Goal: Task Accomplishment & Management: Manage account settings

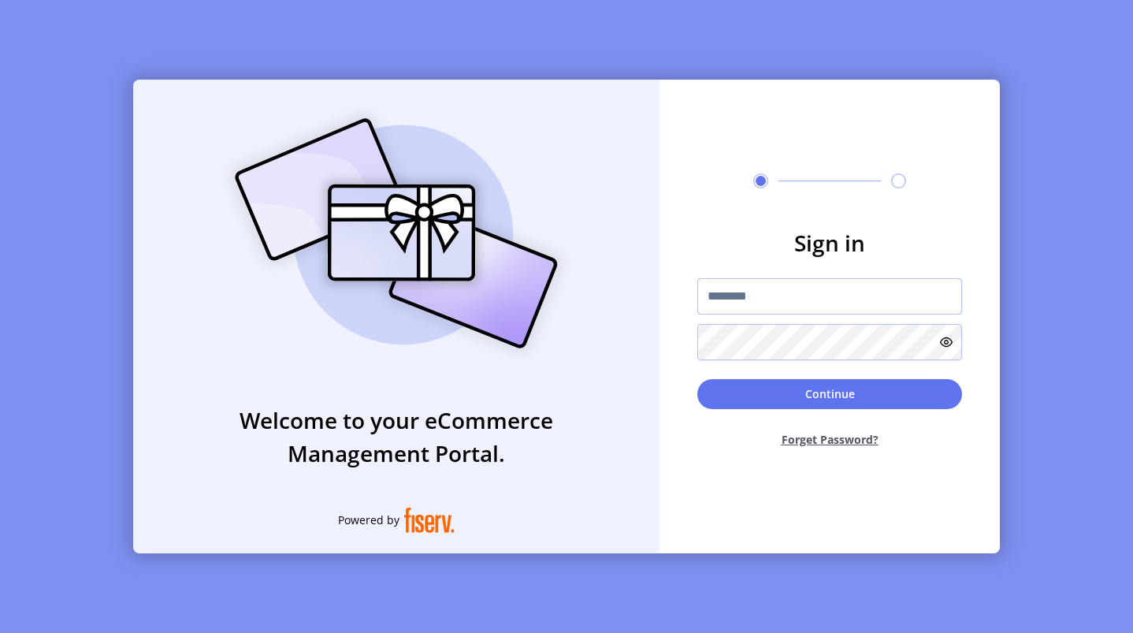
click at [888, 292] on input "text" at bounding box center [830, 296] width 265 height 36
type input "**********"
click at [825, 393] on button "Continue" at bounding box center [830, 394] width 265 height 30
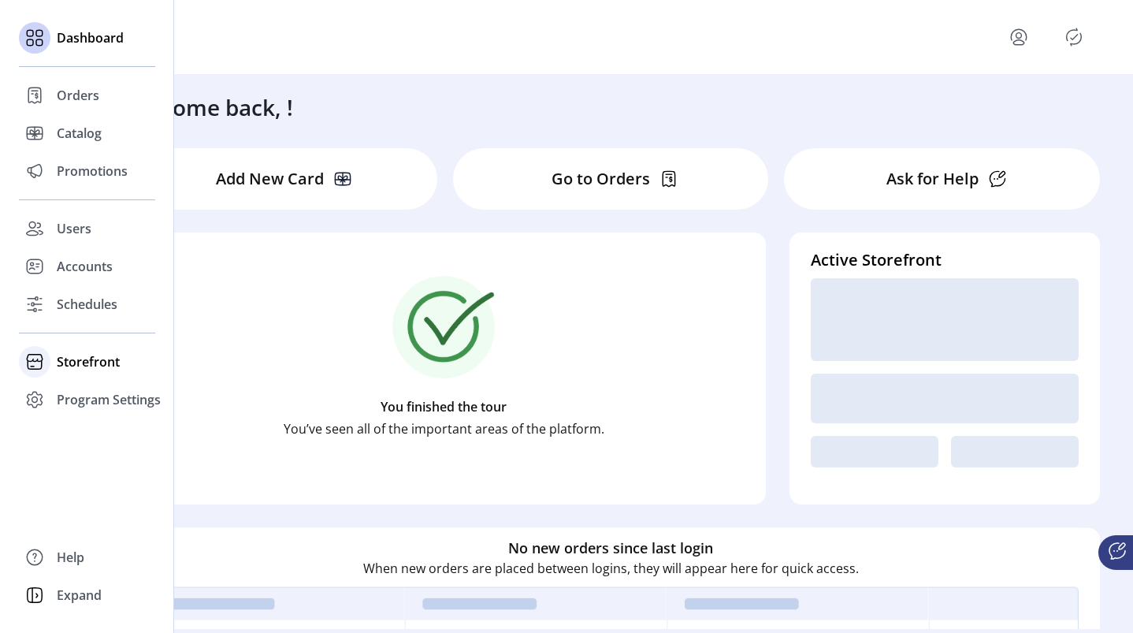
click at [43, 376] on div at bounding box center [35, 362] width 32 height 38
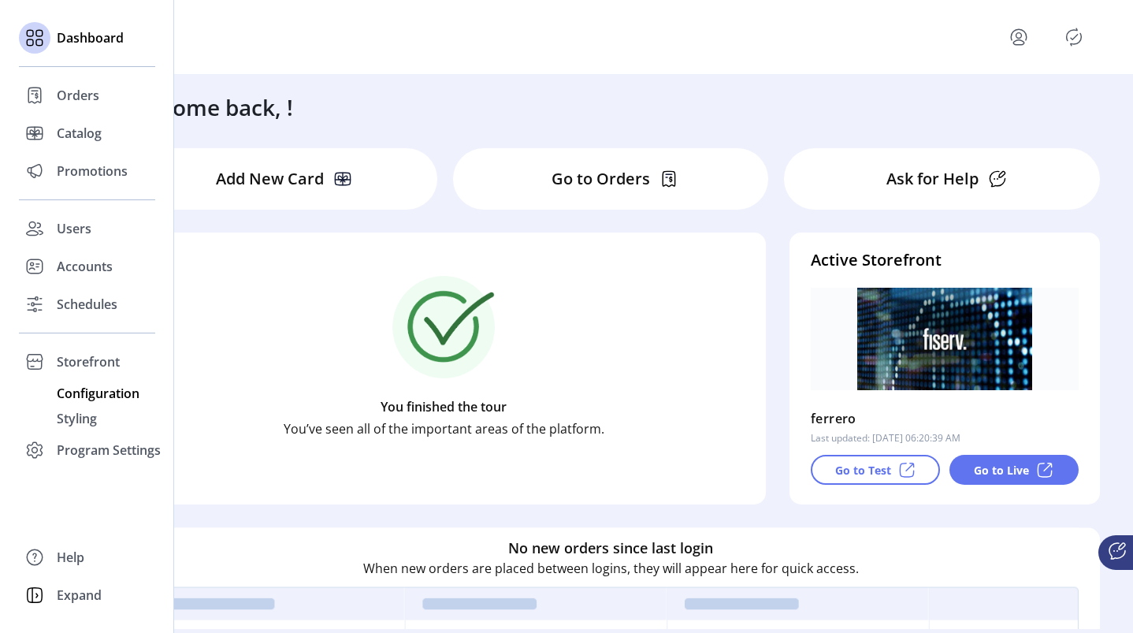
click at [71, 399] on span "Configuration" at bounding box center [98, 393] width 83 height 19
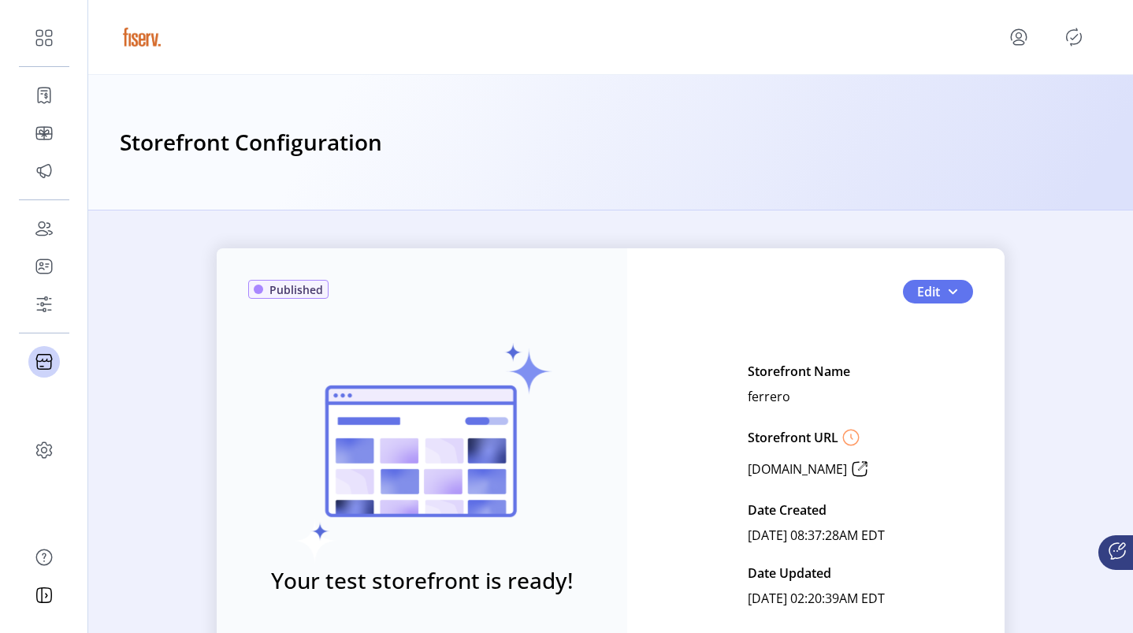
click at [955, 274] on div "Published Your test storefront is ready! View Test Storefront Edit Storefront N…" at bounding box center [611, 484] width 788 height 473
click at [955, 283] on button "Edit" at bounding box center [938, 292] width 70 height 24
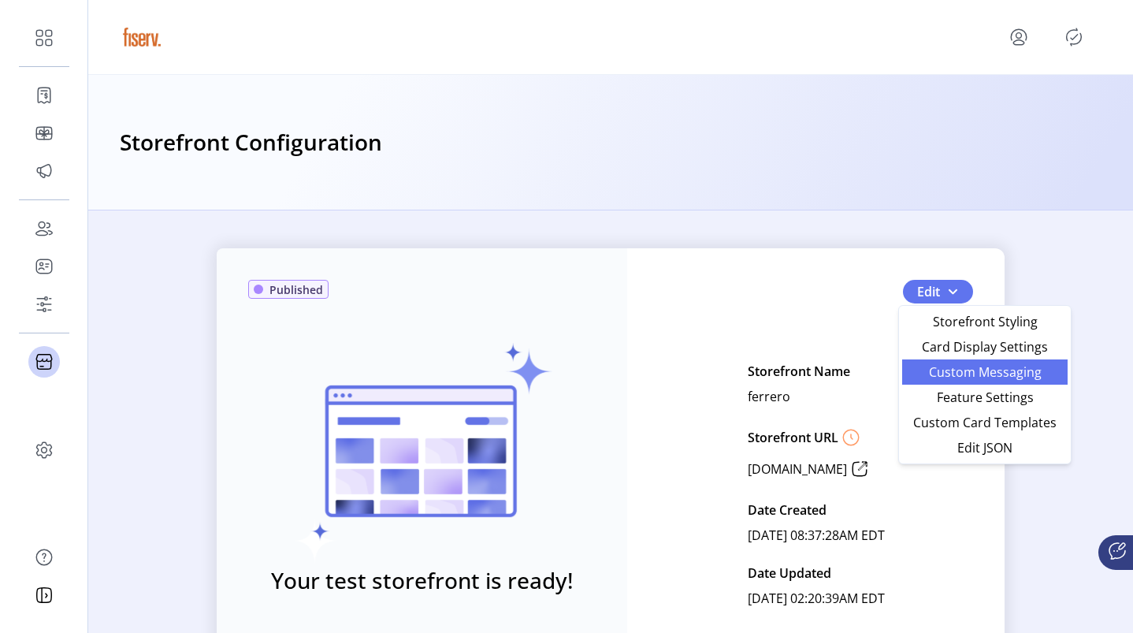
click at [960, 377] on span "Custom Messaging" at bounding box center [985, 372] width 147 height 13
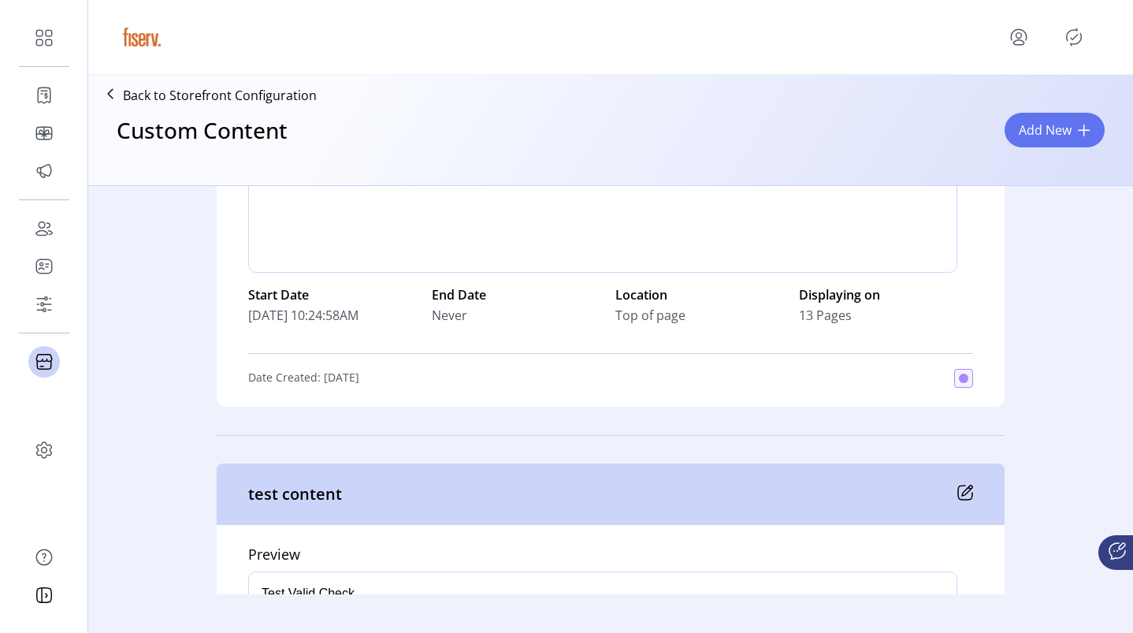
scroll to position [2239, 0]
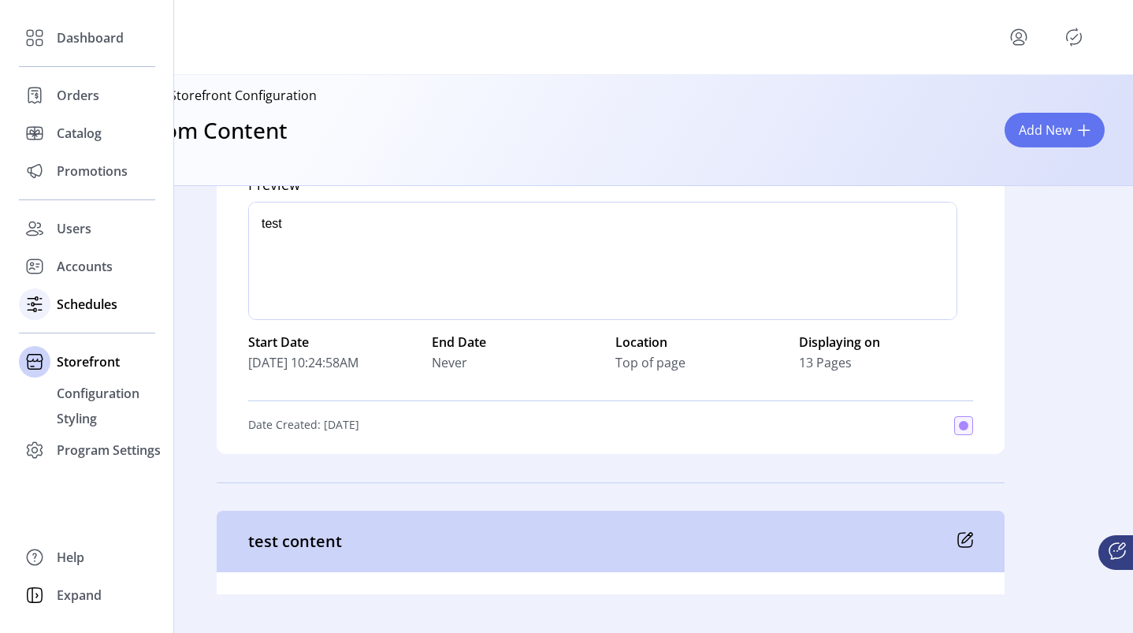
click at [71, 305] on span "Schedules" at bounding box center [87, 304] width 61 height 19
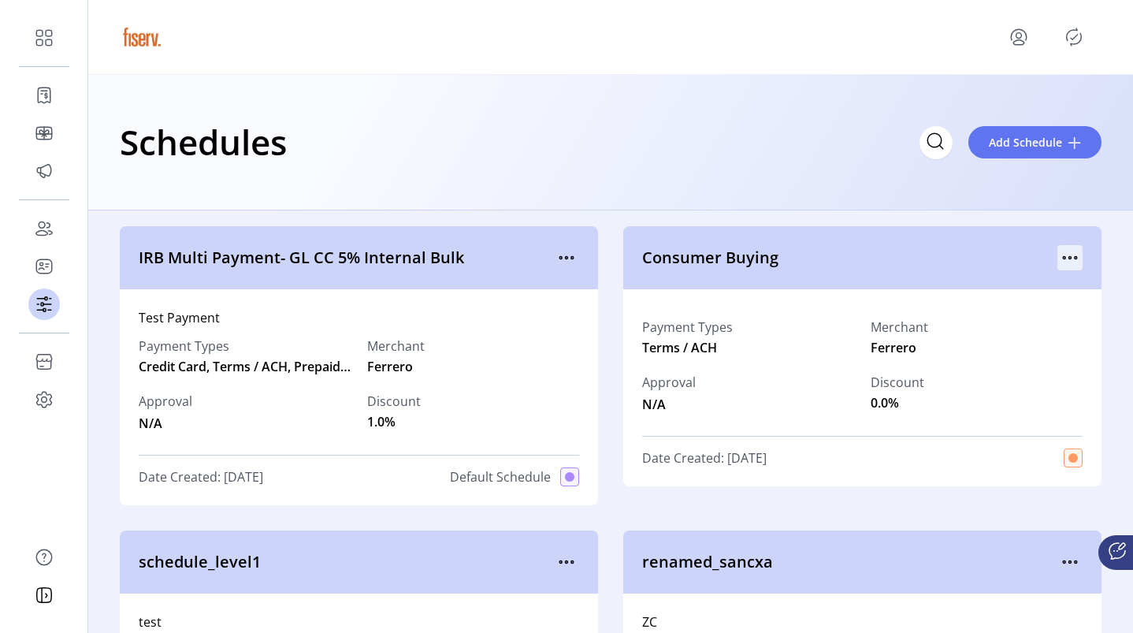
click at [1061, 251] on icon "menu" at bounding box center [1070, 257] width 25 height 25
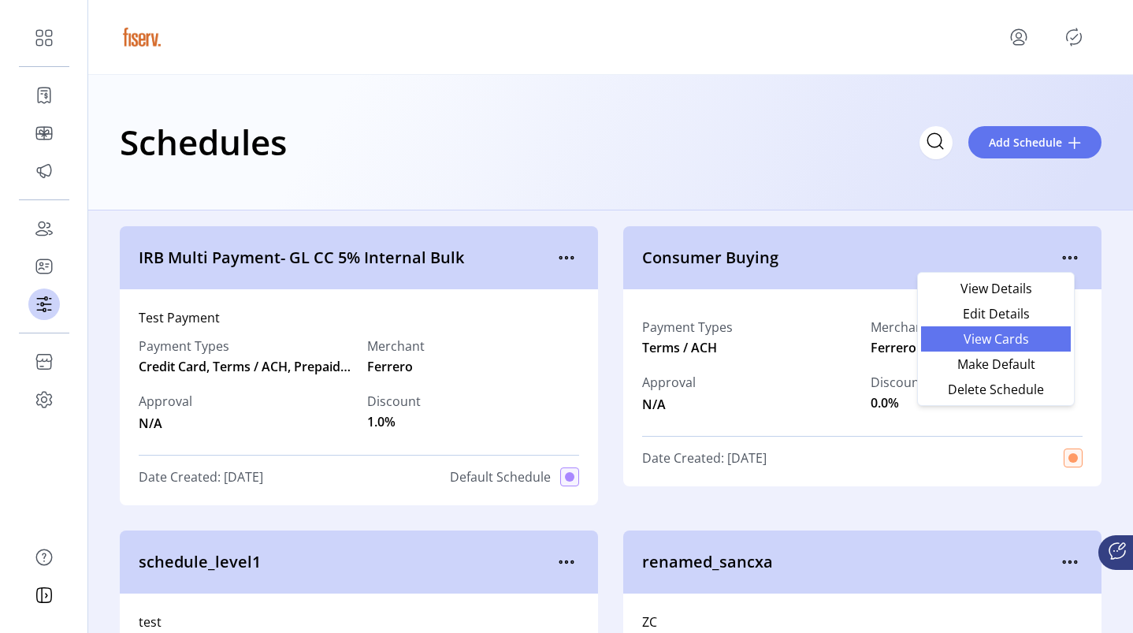
click at [1004, 333] on span "View Cards" at bounding box center [996, 339] width 131 height 13
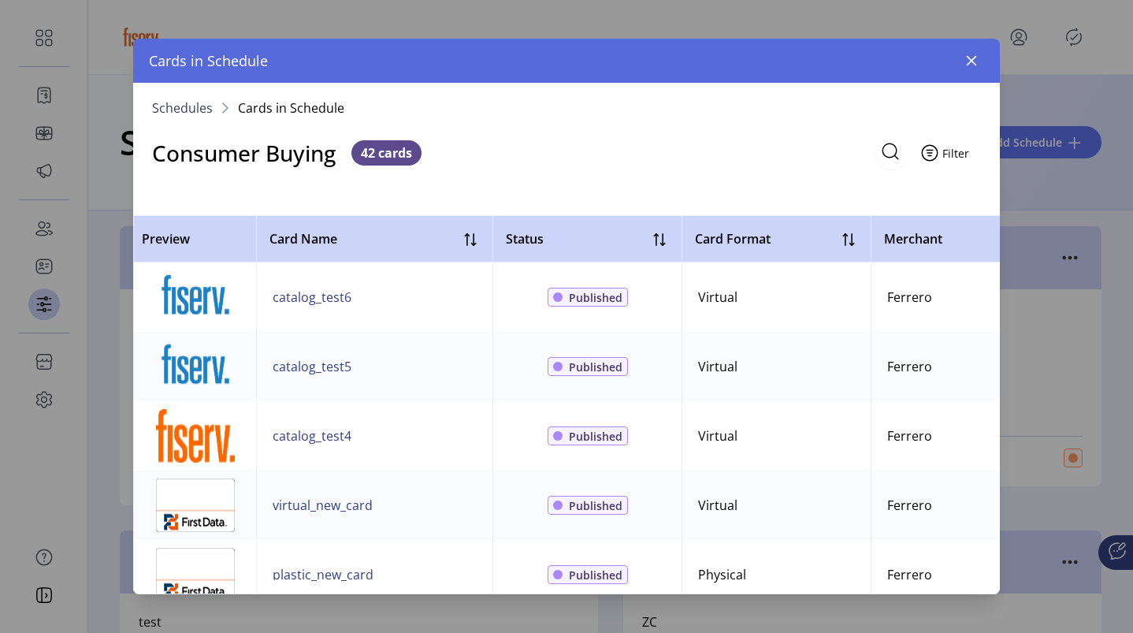
click at [962, 154] on span "Filter" at bounding box center [956, 153] width 27 height 17
click at [968, 59] on icon "button" at bounding box center [972, 60] width 13 height 13
